Goal: Information Seeking & Learning: Learn about a topic

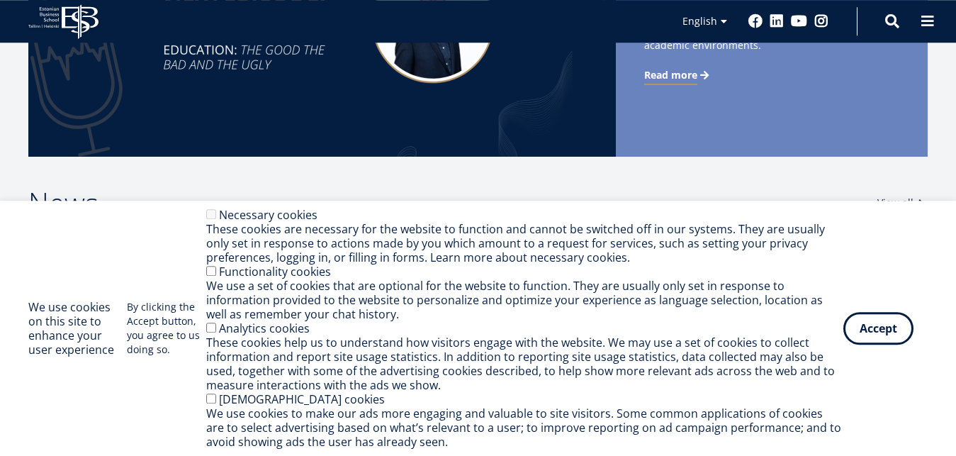
scroll to position [506, 0]
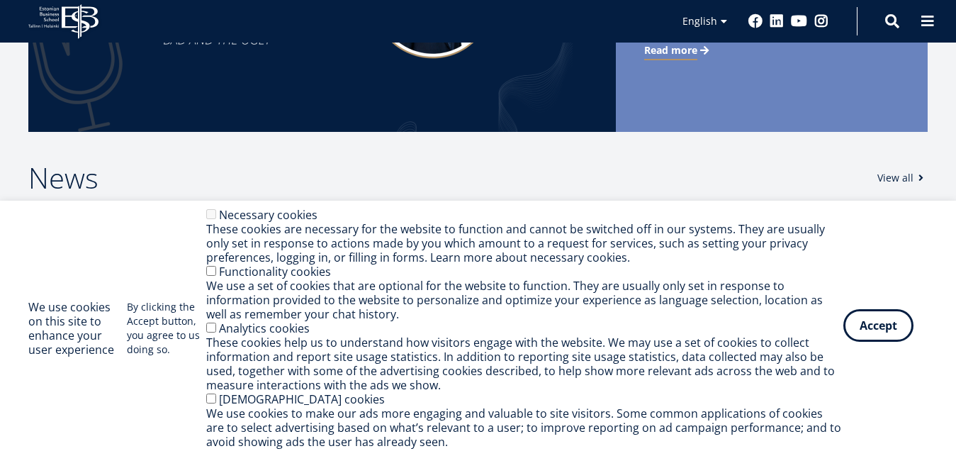
click at [867, 317] on button "Accept" at bounding box center [879, 325] width 70 height 33
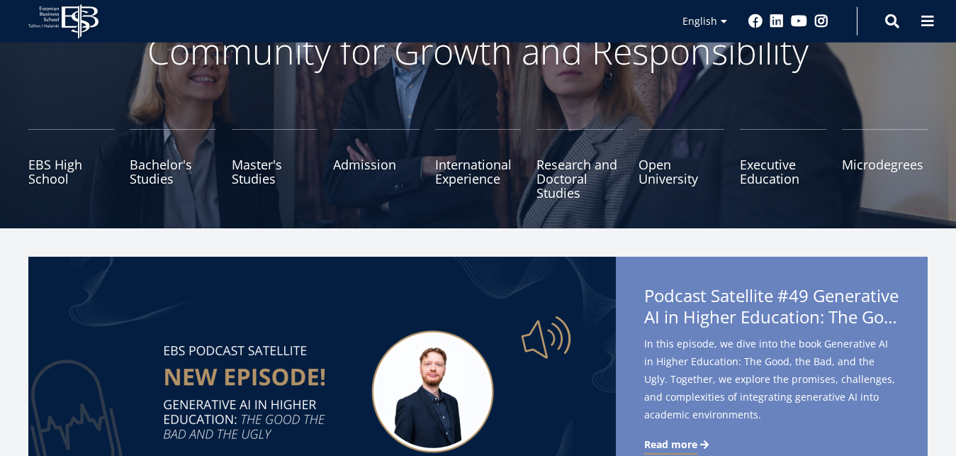
scroll to position [0, 0]
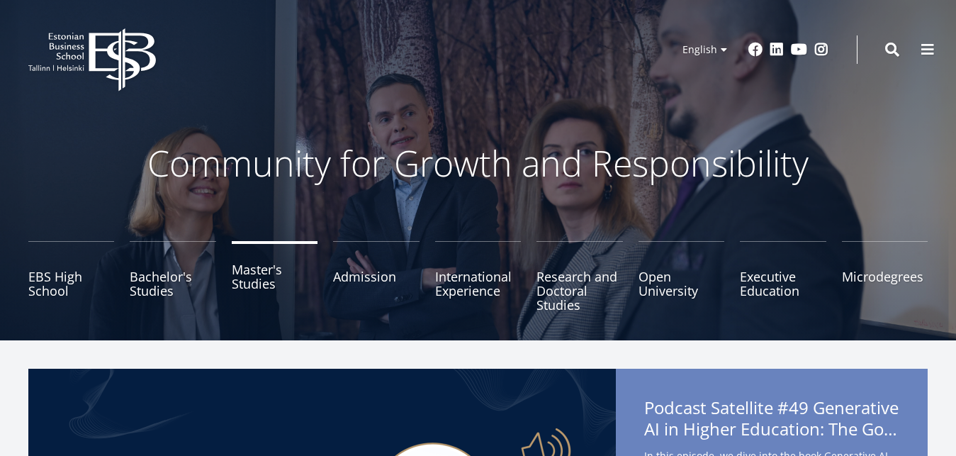
click at [250, 280] on link "Master's Studies" at bounding box center [275, 276] width 86 height 71
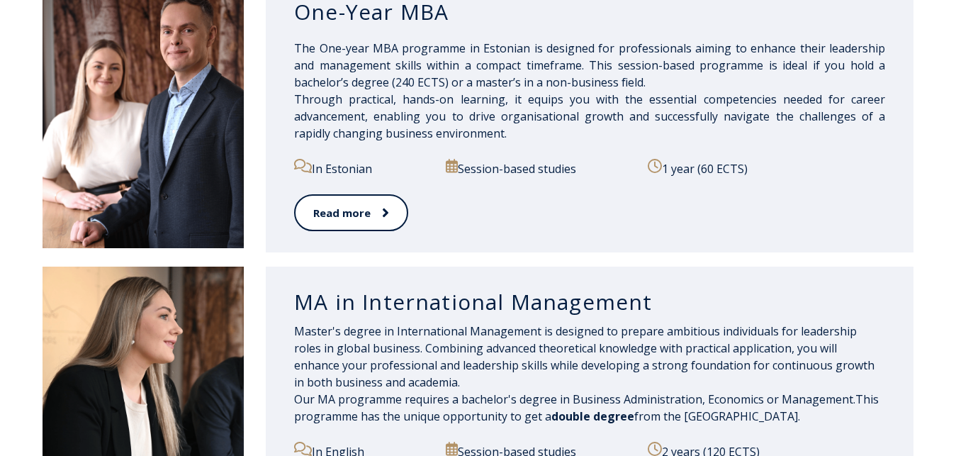
scroll to position [1519, 0]
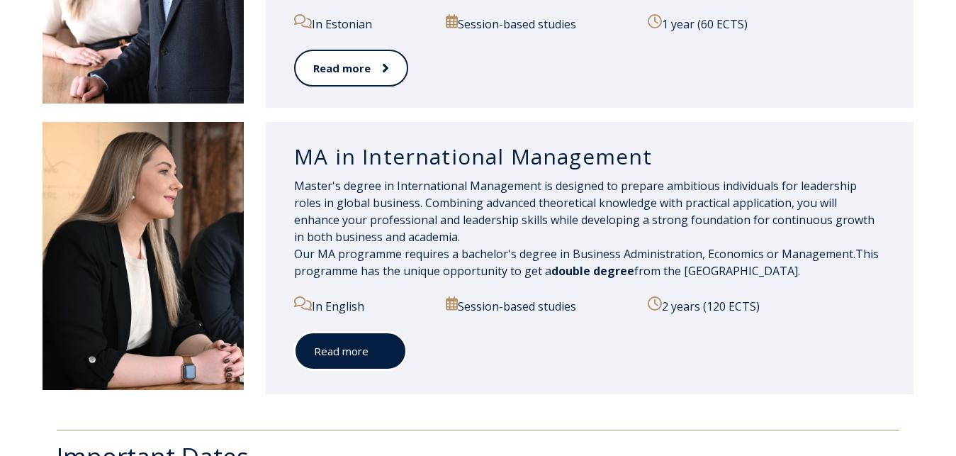
click at [374, 337] on link "Read more" at bounding box center [350, 351] width 113 height 39
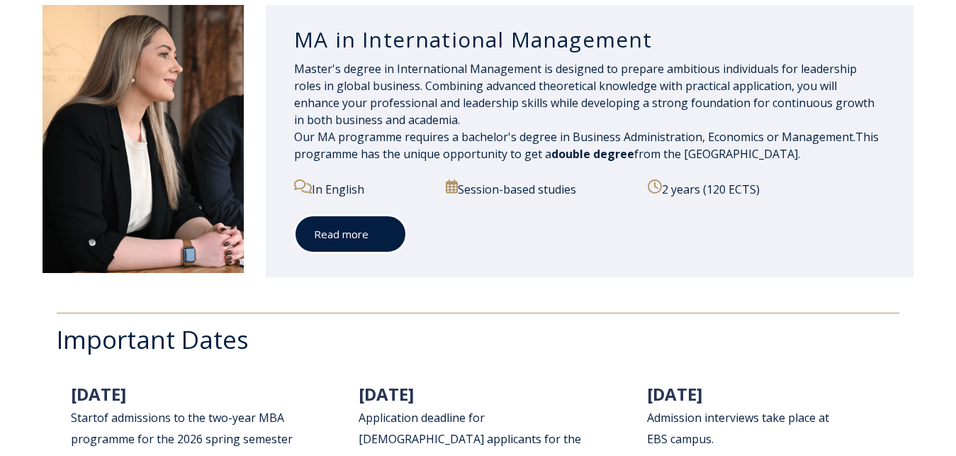
scroll to position [1808, 0]
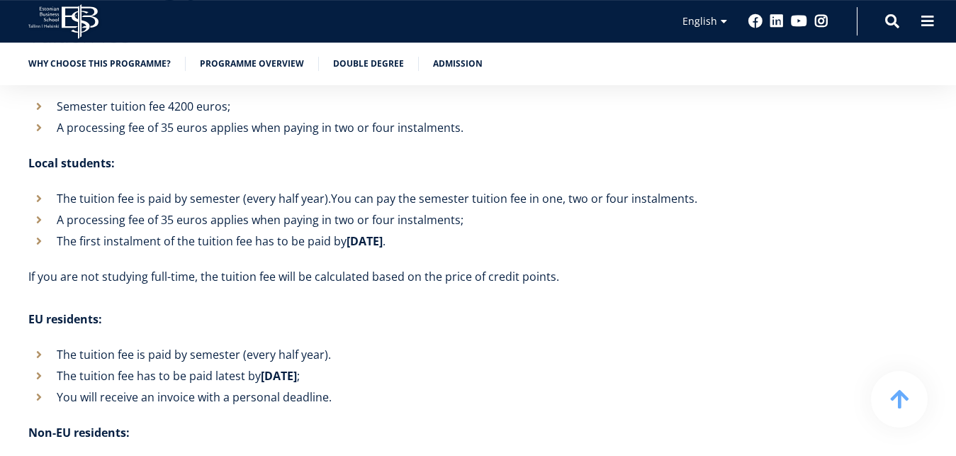
scroll to position [4888, 0]
